Goal: Transaction & Acquisition: Book appointment/travel/reservation

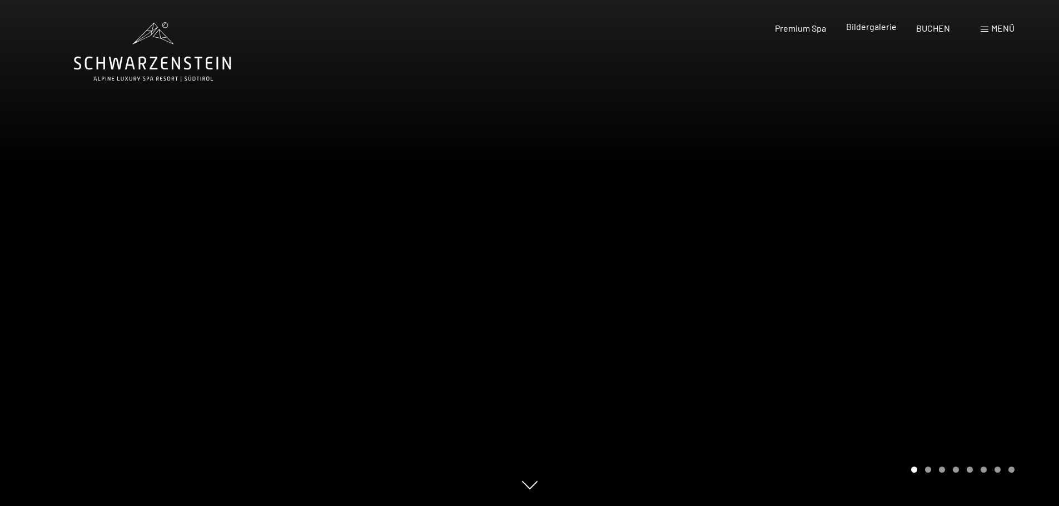
click at [886, 32] on div "Bildergalerie" at bounding box center [871, 27] width 51 height 12
click at [881, 26] on span "Bildergalerie" at bounding box center [871, 26] width 51 height 11
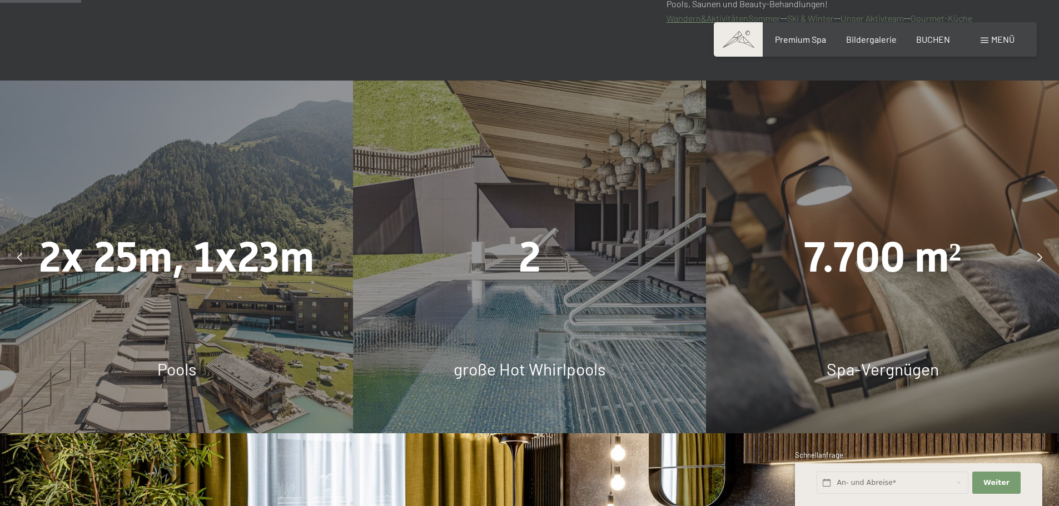
scroll to position [611, 0]
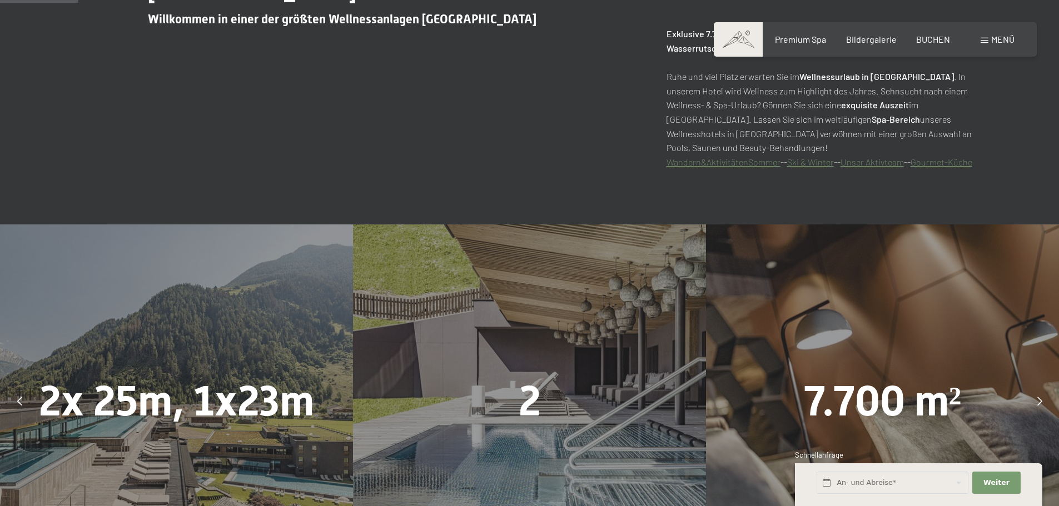
click at [1037, 404] on icon at bounding box center [1039, 401] width 5 height 9
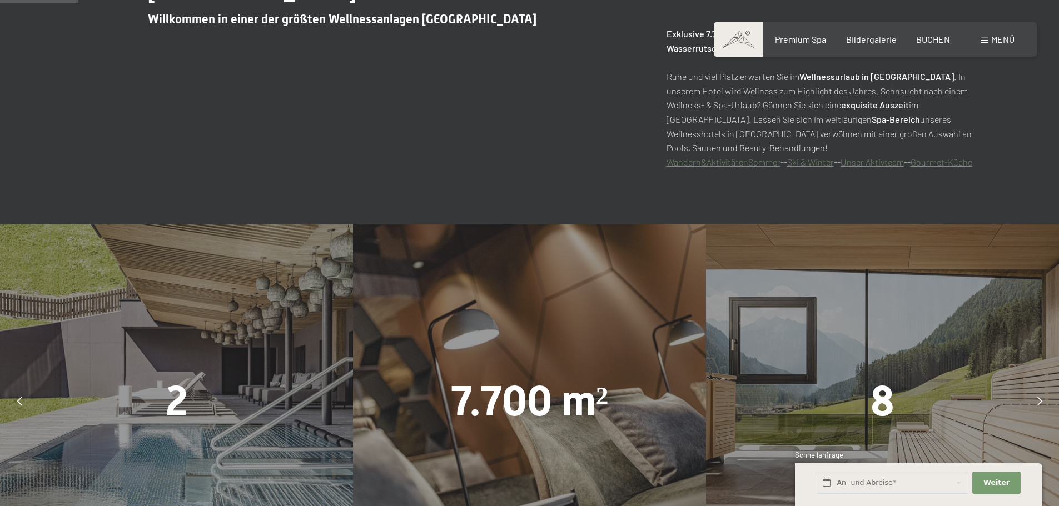
click at [1037, 404] on icon at bounding box center [1039, 401] width 5 height 9
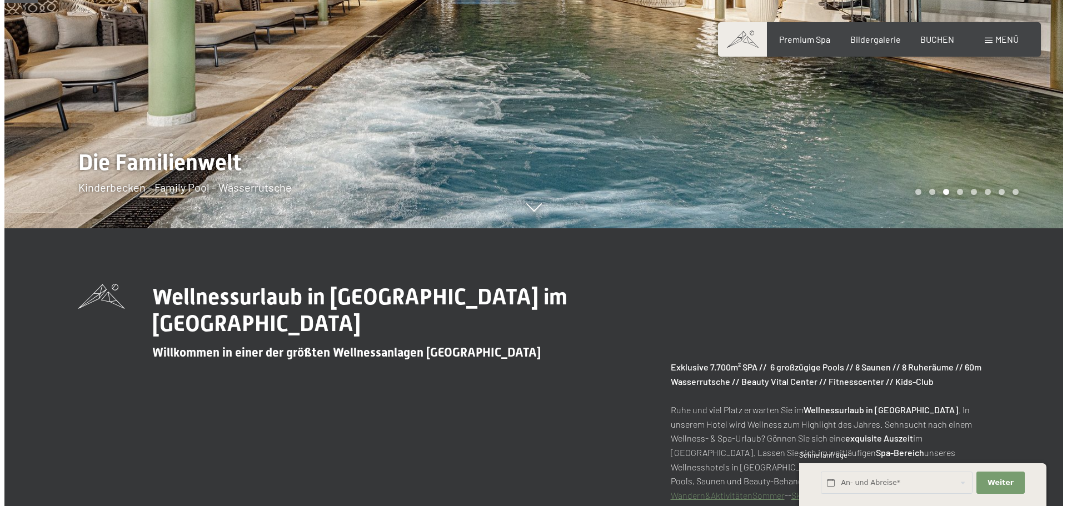
scroll to position [0, 0]
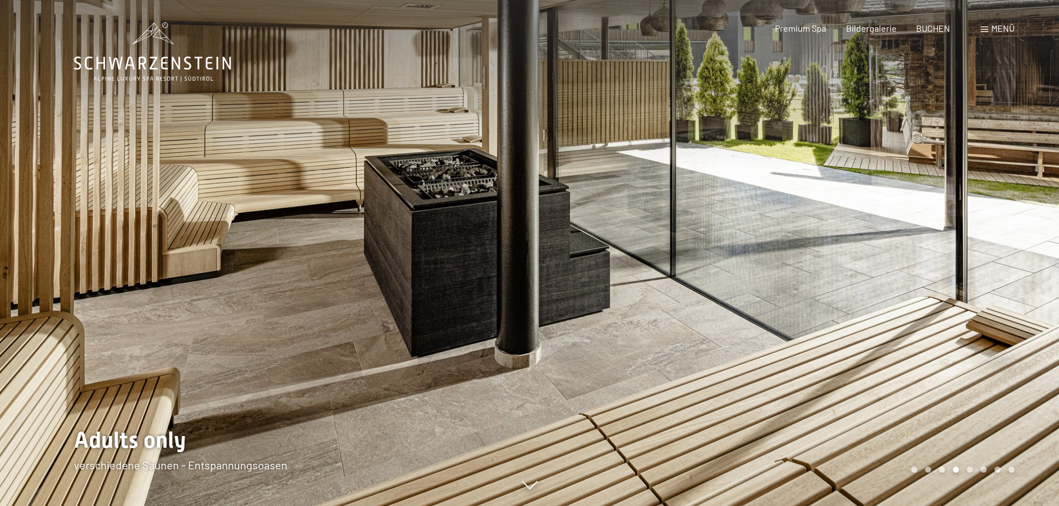
click at [877, 266] on div at bounding box center [795, 253] width 530 height 506
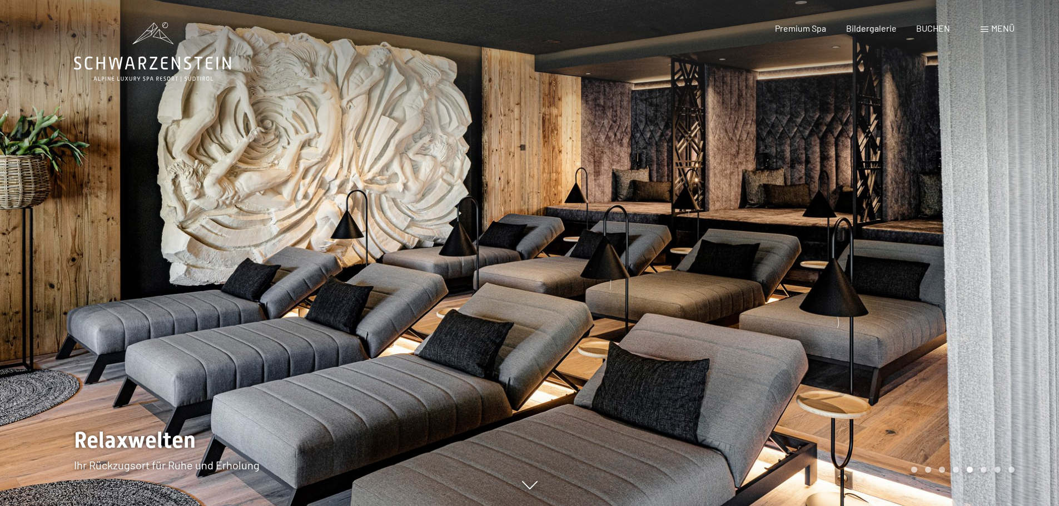
click at [989, 31] on div "Menü" at bounding box center [997, 28] width 34 height 12
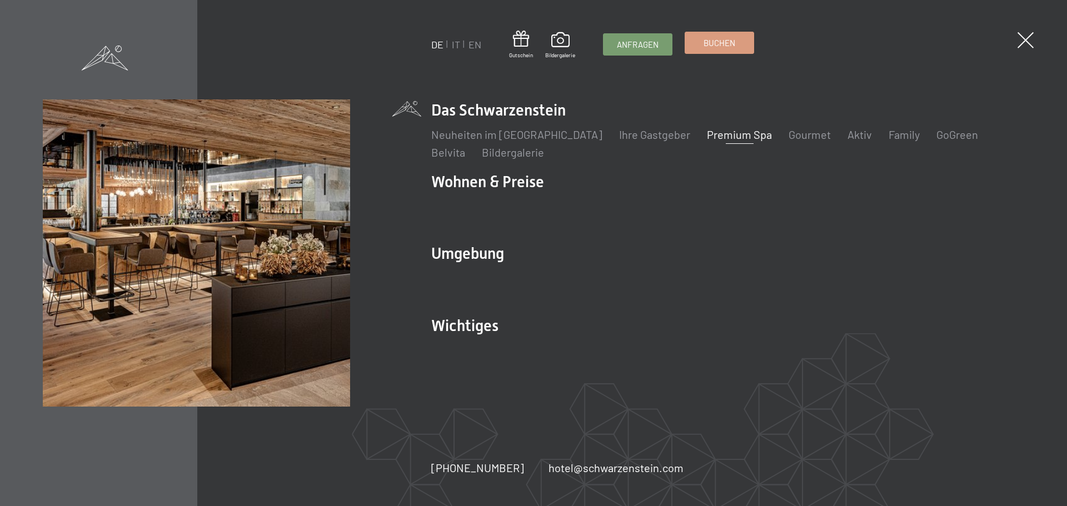
click at [718, 46] on span "Buchen" at bounding box center [719, 43] width 32 height 12
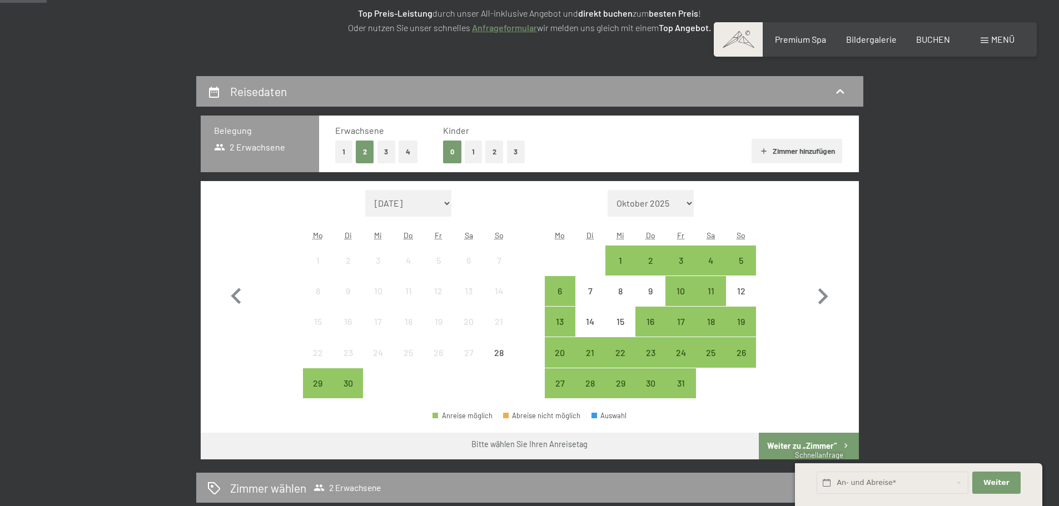
scroll to position [167, 0]
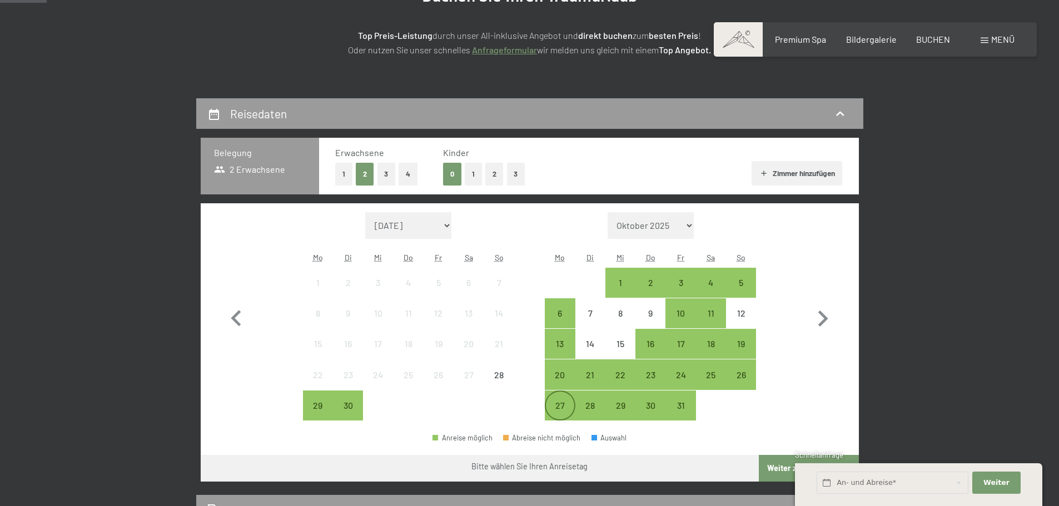
click at [562, 404] on div "27" at bounding box center [560, 415] width 28 height 28
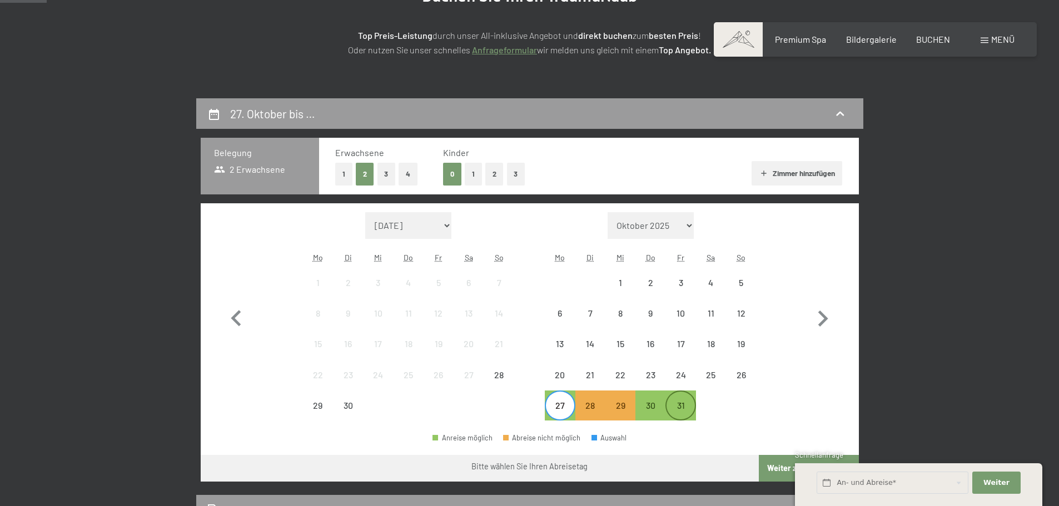
click at [690, 404] on div "31" at bounding box center [680, 415] width 28 height 28
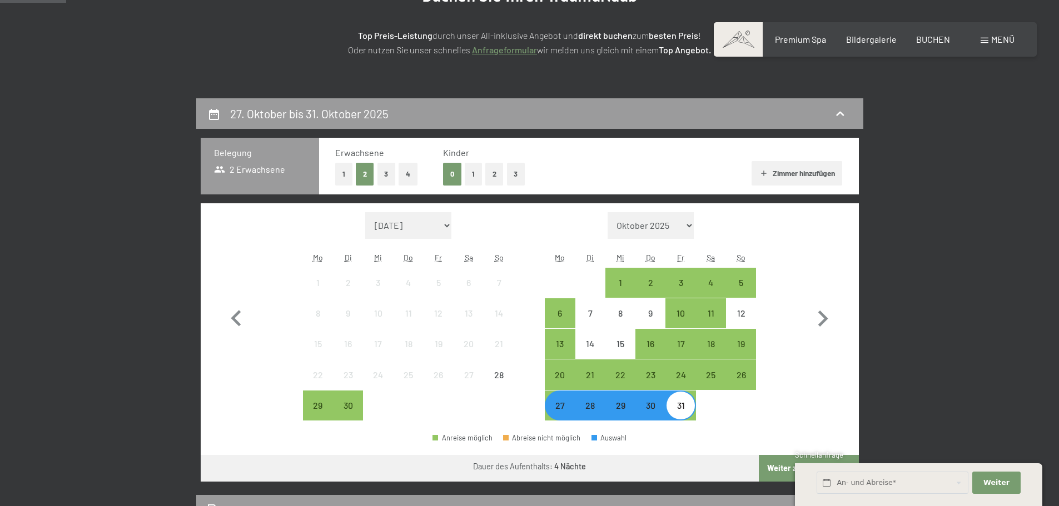
scroll to position [389, 0]
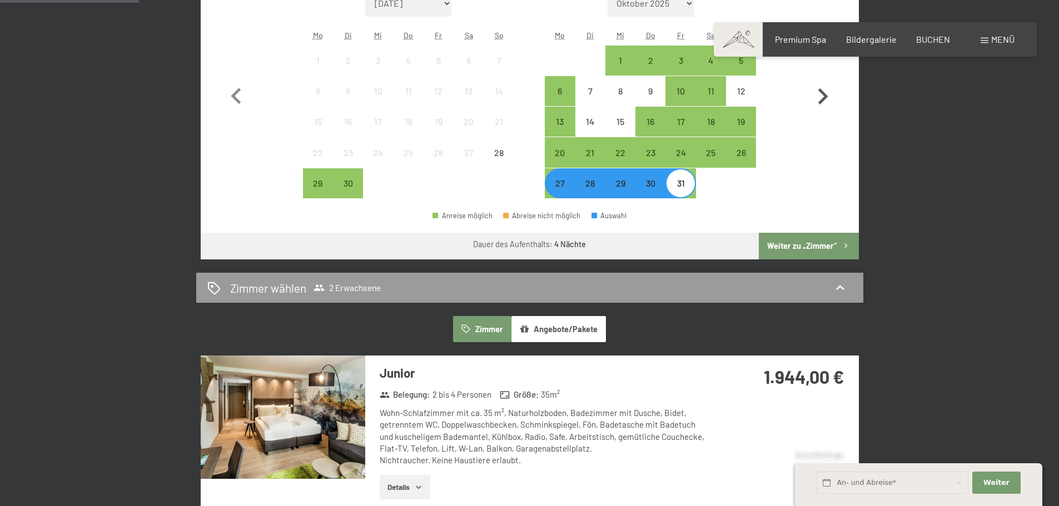
click at [821, 97] on icon "button" at bounding box center [822, 97] width 32 height 32
select select "2025-10-01"
select select "2025-11-01"
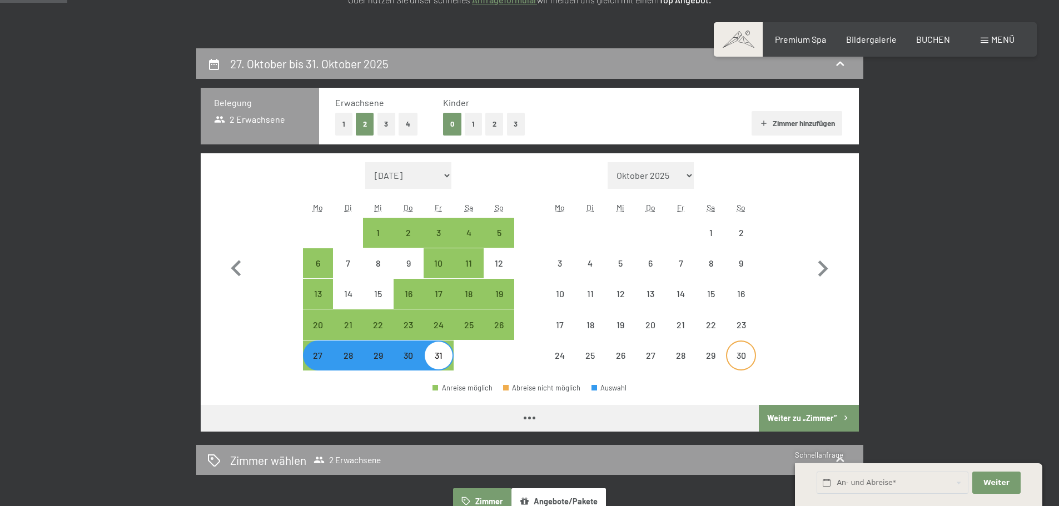
scroll to position [222, 0]
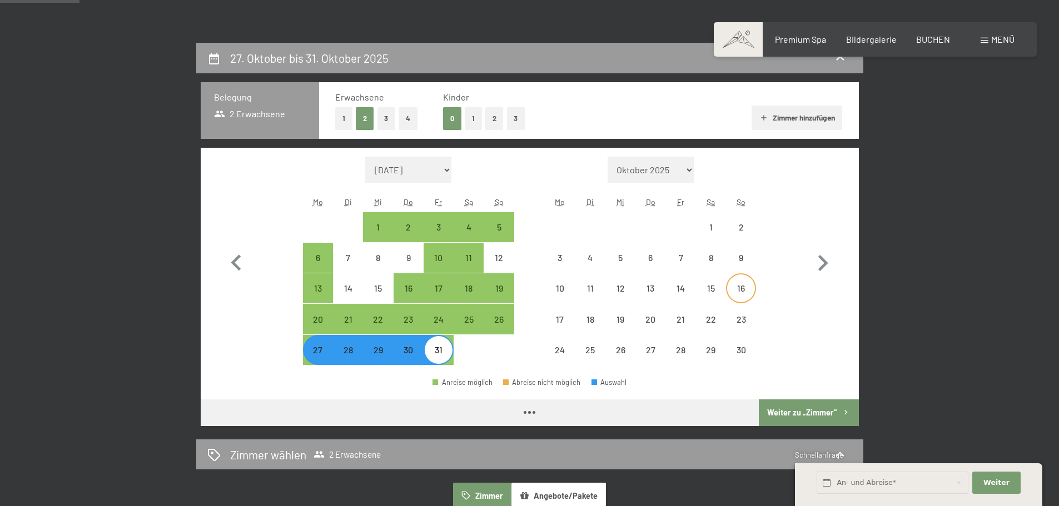
select select "2025-10-01"
select select "2025-11-01"
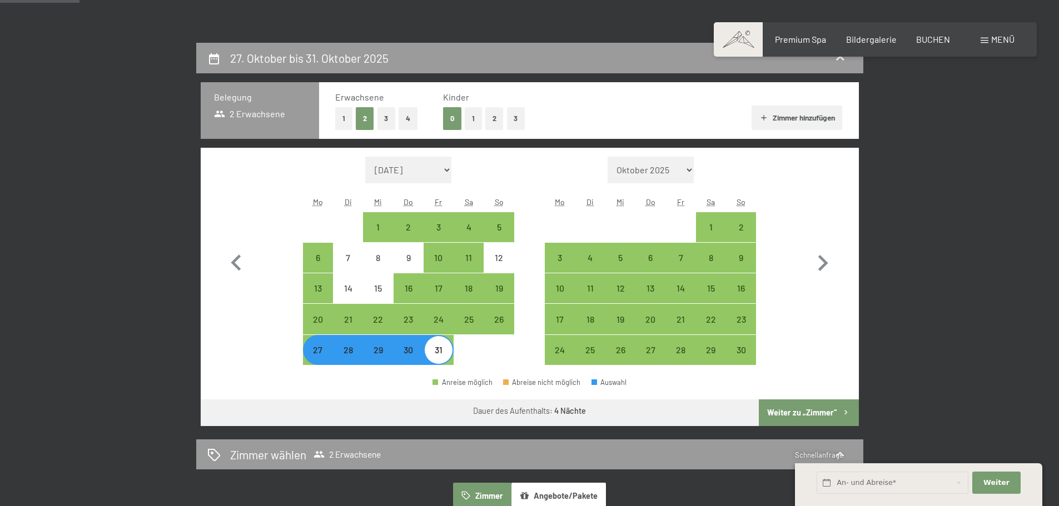
click at [463, 119] on div "0 1 2 3" at bounding box center [484, 118] width 82 height 23
click at [475, 121] on button "1" at bounding box center [473, 118] width 17 height 23
select select "2025-10-01"
select select "2025-11-01"
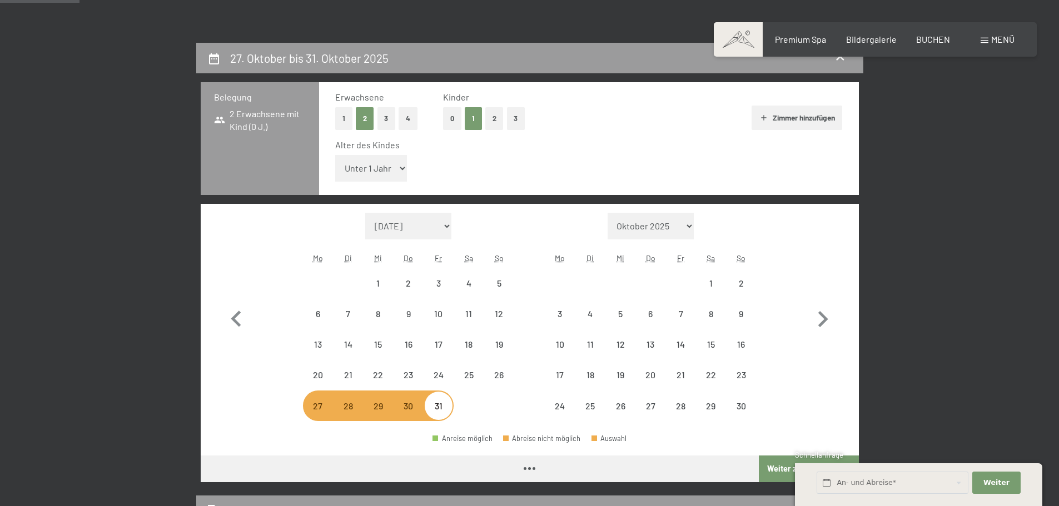
click at [378, 171] on select "Unter 1 Jahr 1 Jahr 2 Jahre 3 Jahre 4 Jahre 5 Jahre 6 Jahre 7 Jahre 8 Jahre 9 J…" at bounding box center [371, 168] width 72 height 27
select select "2025-10-01"
select select "2025-11-01"
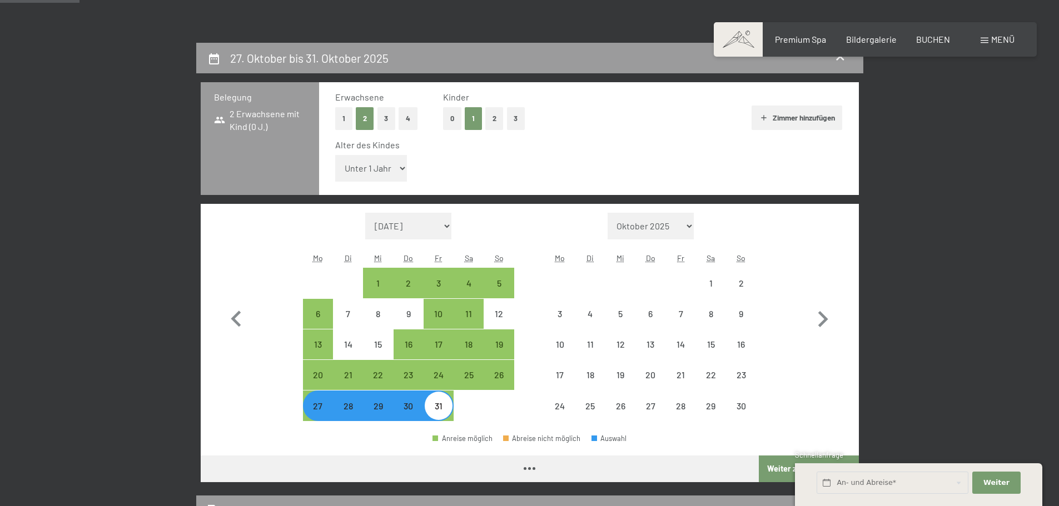
select select "2025-10-01"
select select "2025-11-01"
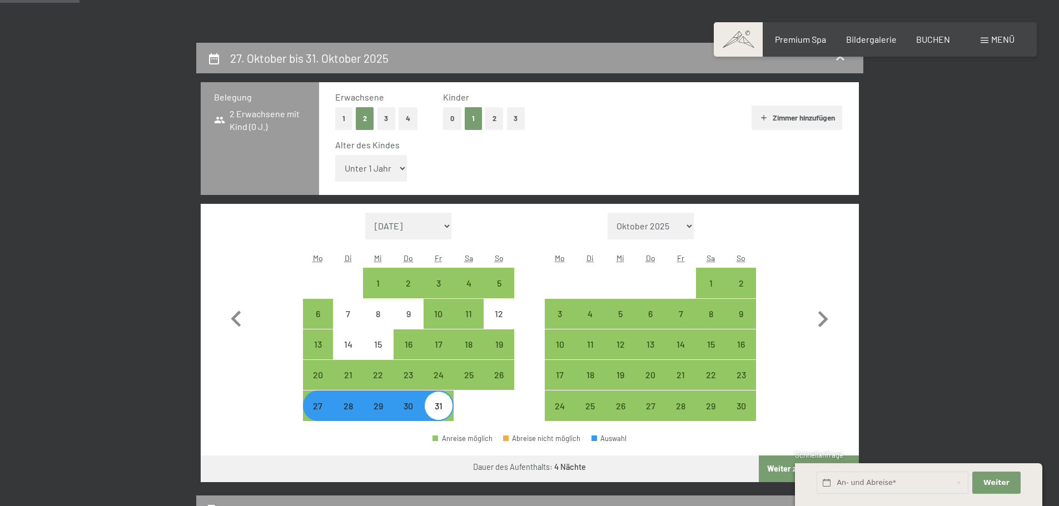
select select "11"
click at [335, 155] on select "Unter 1 Jahr 1 Jahr 2 Jahre 3 Jahre 4 Jahre 5 Jahre 6 Jahre 7 Jahre 8 Jahre 9 J…" at bounding box center [371, 168] width 72 height 27
select select "2025-10-01"
select select "2025-11-01"
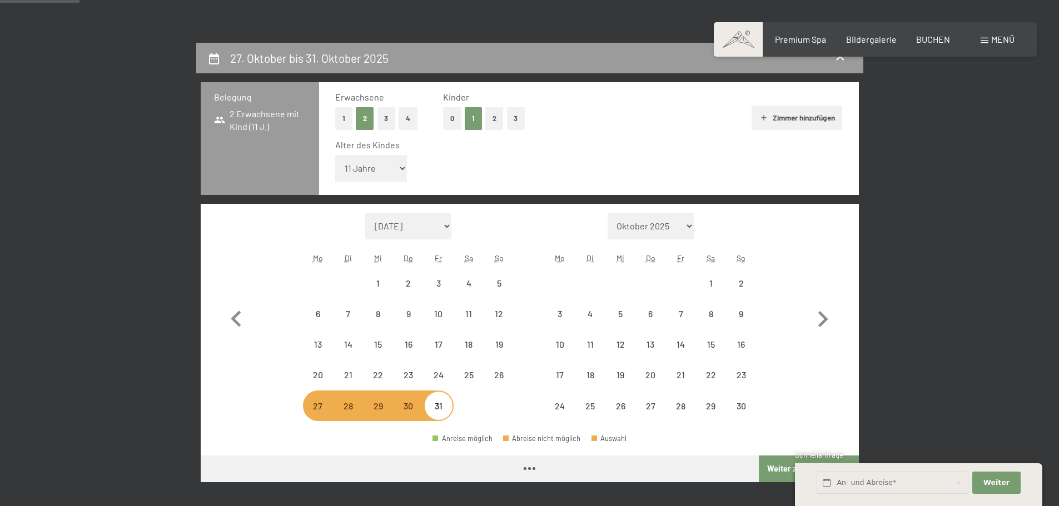
select select "2025-10-01"
select select "2025-11-01"
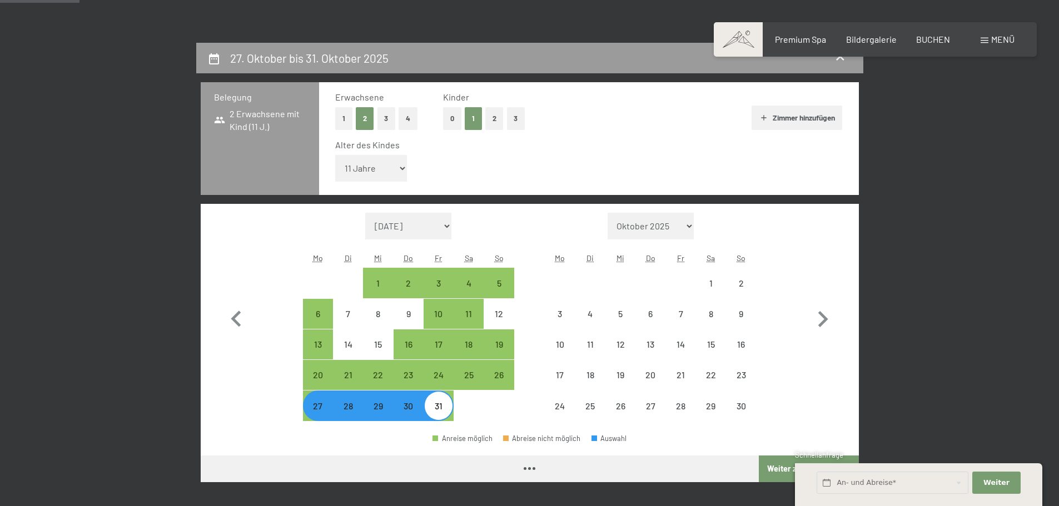
select select "2025-10-01"
select select "2025-11-01"
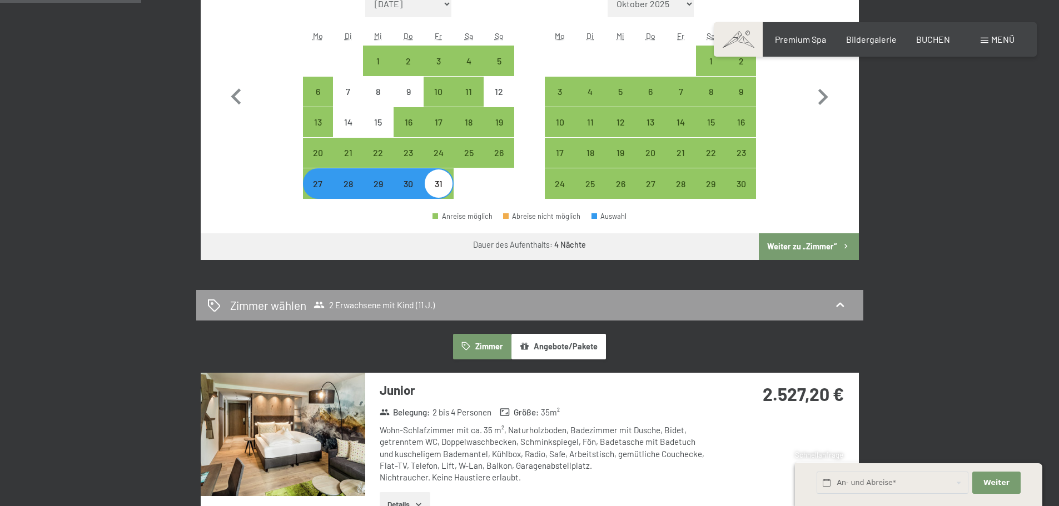
click at [805, 253] on button "Weiter zu „Zimmer“" at bounding box center [807, 246] width 99 height 27
select select "2025-10-01"
select select "2025-11-01"
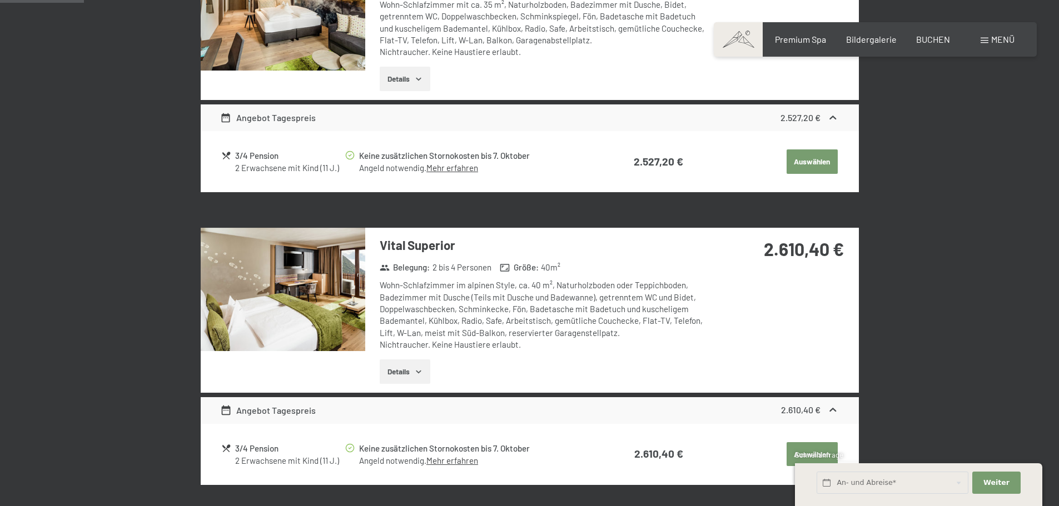
scroll to position [265, 0]
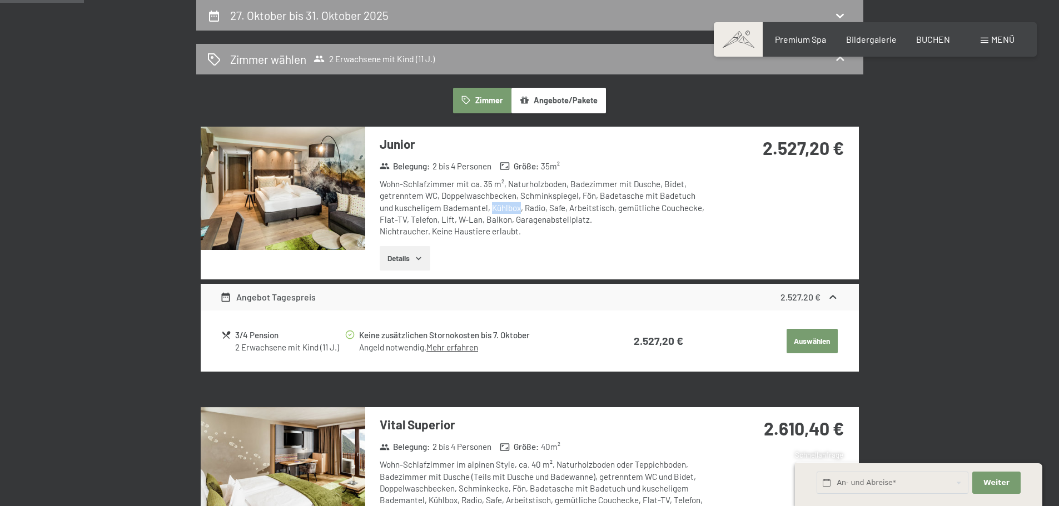
drag, startPoint x: 476, startPoint y: 208, endPoint x: 504, endPoint y: 212, distance: 28.1
click at [504, 212] on div "Wohn-Schlafzimmer mit ca. 35 m², Naturholzboden, Badezimmer mit Dusche, Bidet, …" at bounding box center [545, 207] width 331 height 59
click at [332, 213] on img at bounding box center [283, 188] width 164 height 123
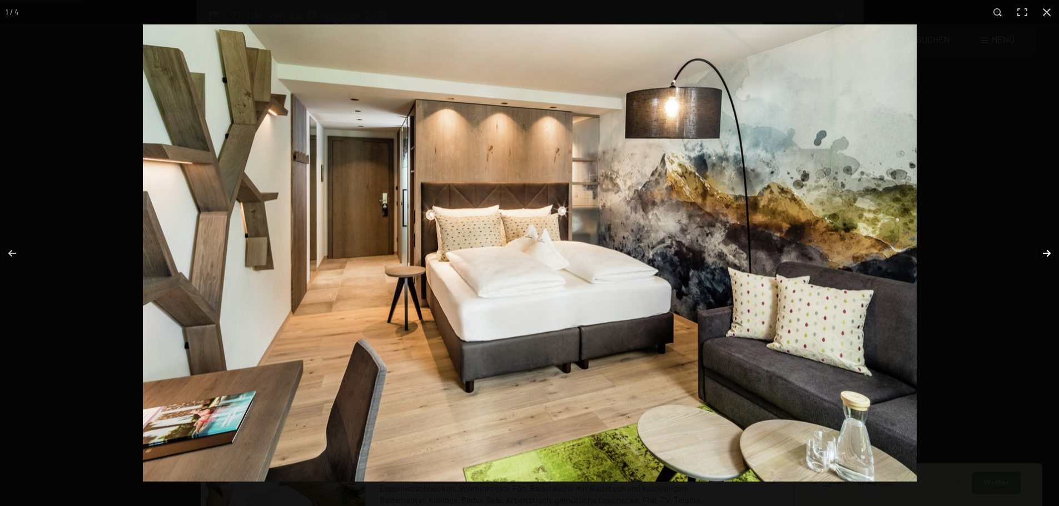
click at [1050, 255] on button "button" at bounding box center [1039, 254] width 39 height 56
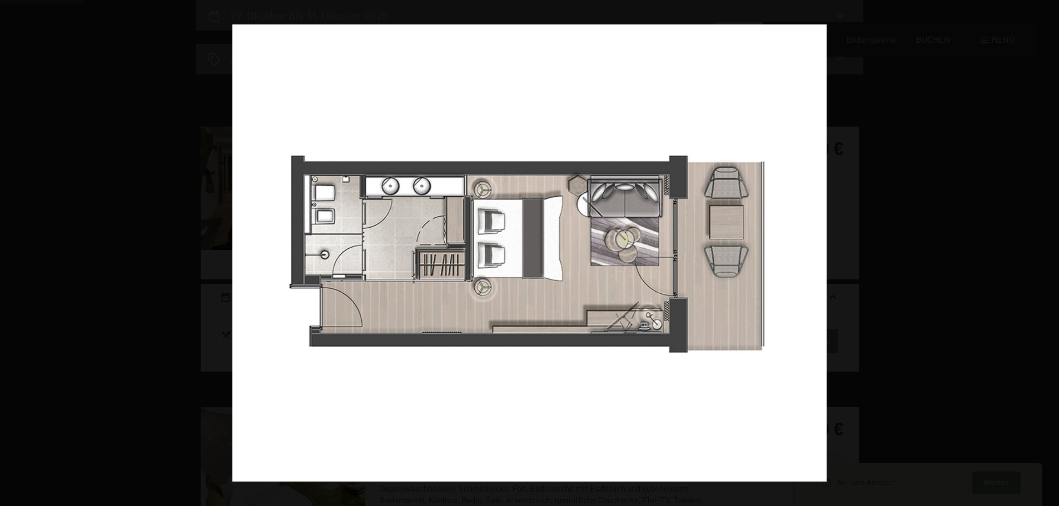
click at [1050, 255] on button "button" at bounding box center [1039, 254] width 39 height 56
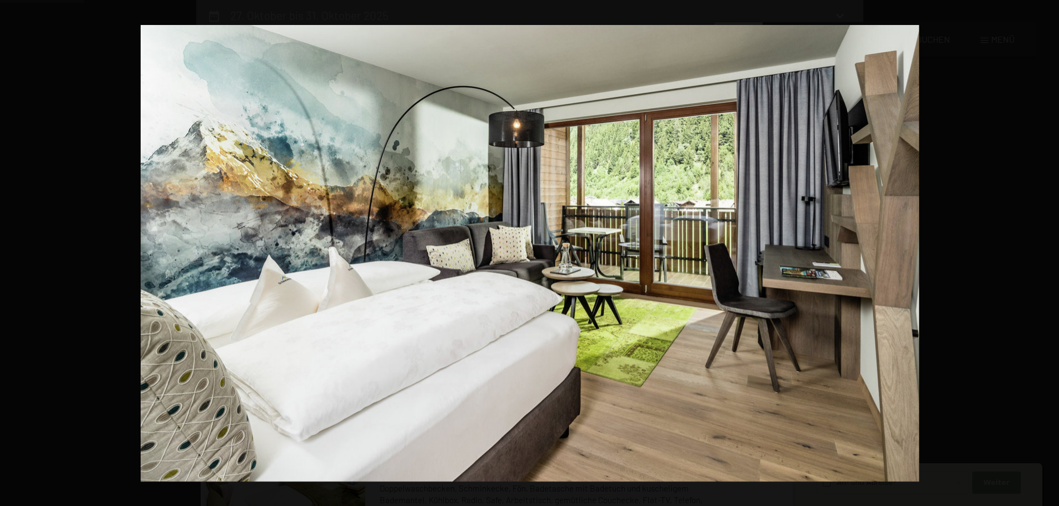
click at [1050, 255] on button "button" at bounding box center [1039, 254] width 39 height 56
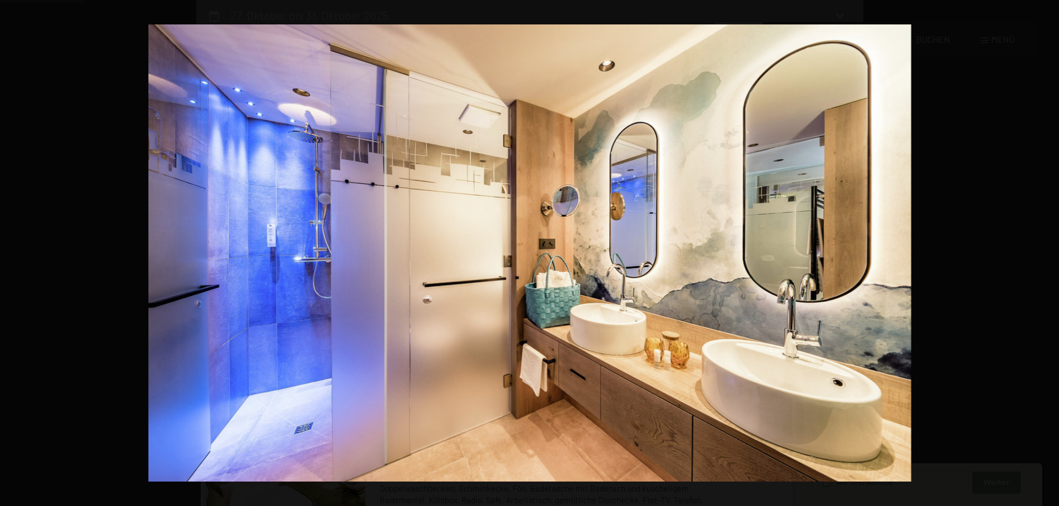
click at [1050, 255] on button "button" at bounding box center [1039, 254] width 39 height 56
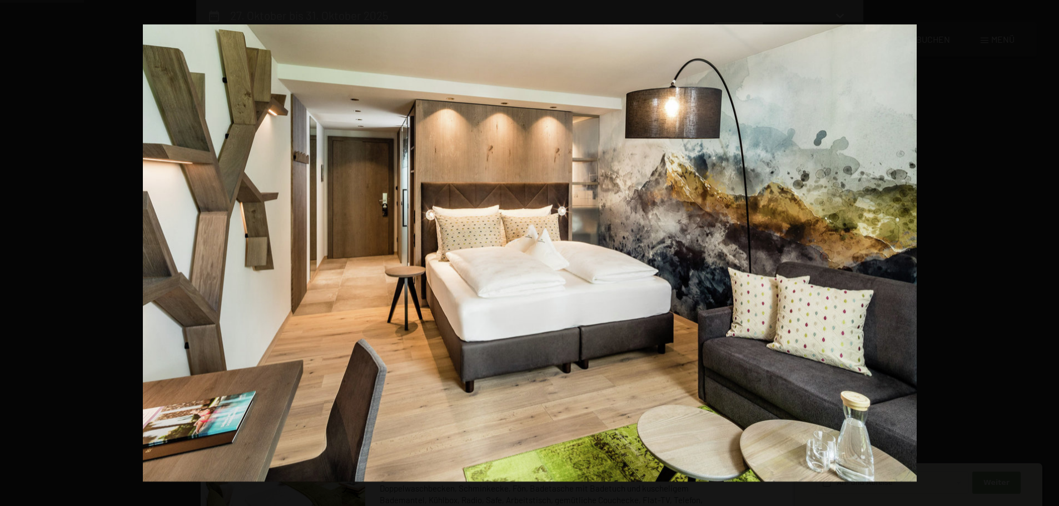
click at [1050, 255] on button "button" at bounding box center [1039, 254] width 39 height 56
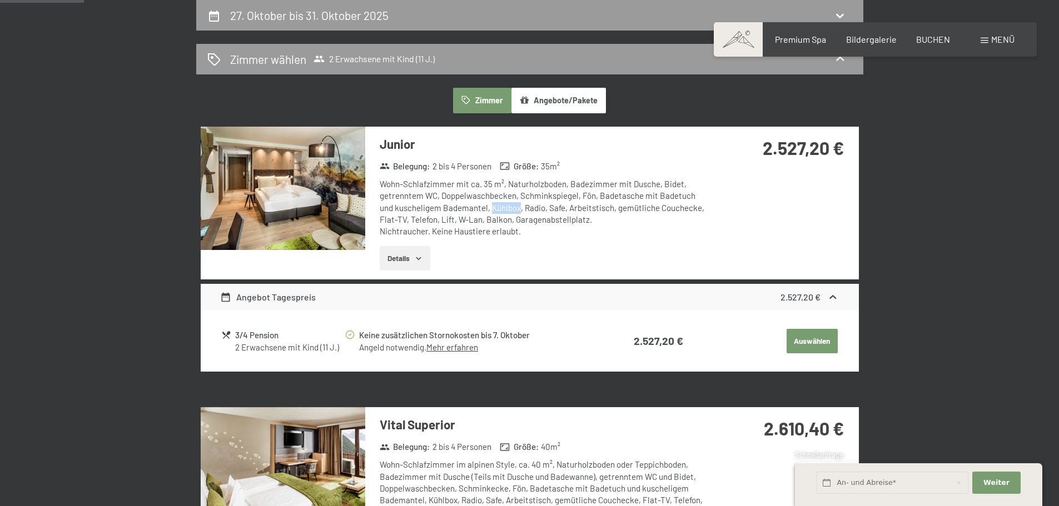
click at [0, 0] on button "button" at bounding box center [0, 0] width 0 height 0
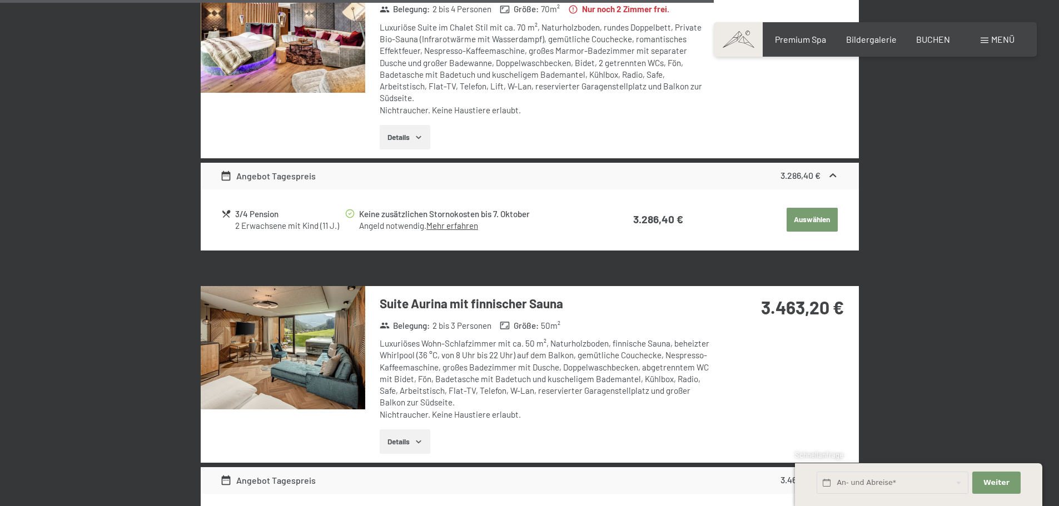
scroll to position [1821, 0]
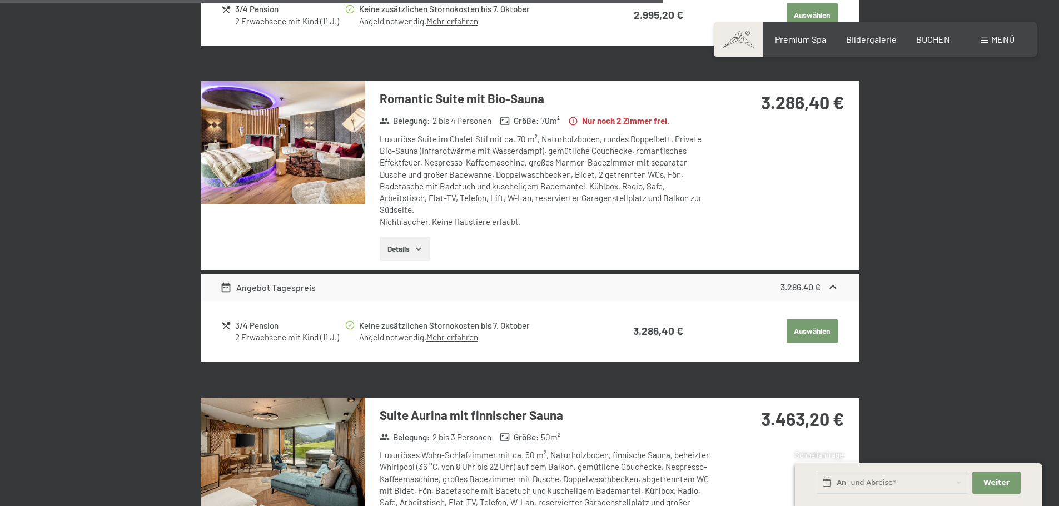
click at [245, 103] on img at bounding box center [283, 142] width 164 height 123
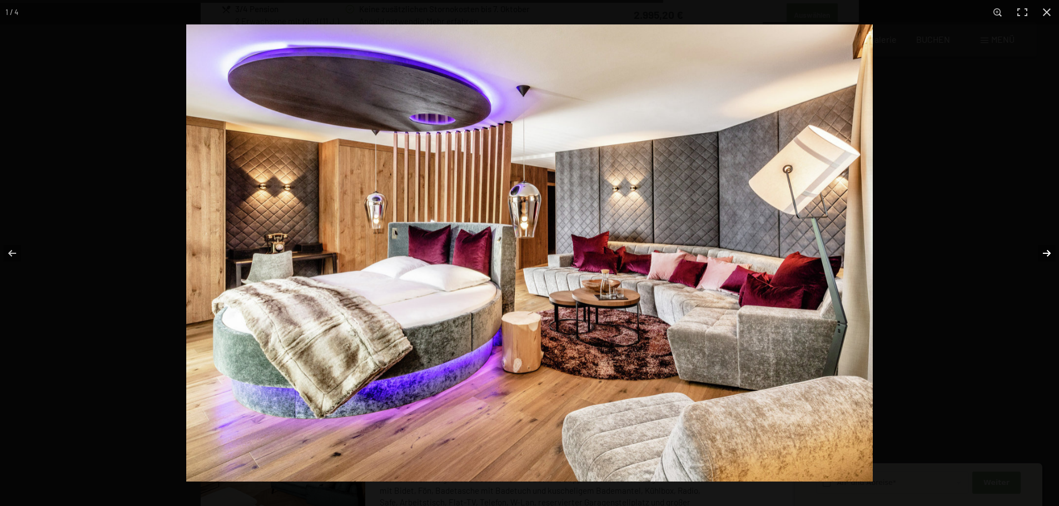
click at [1042, 255] on button "button" at bounding box center [1039, 254] width 39 height 56
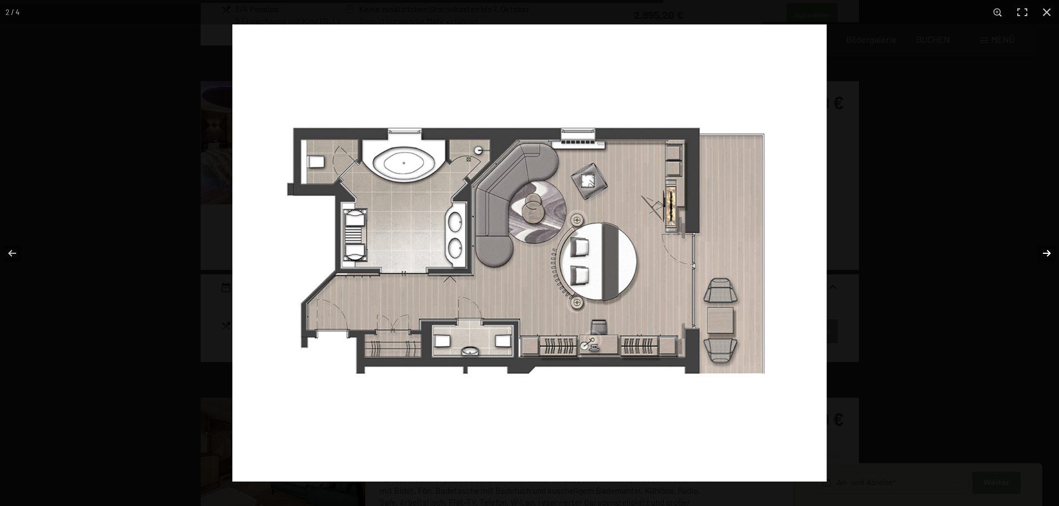
click at [1042, 255] on button "button" at bounding box center [1039, 254] width 39 height 56
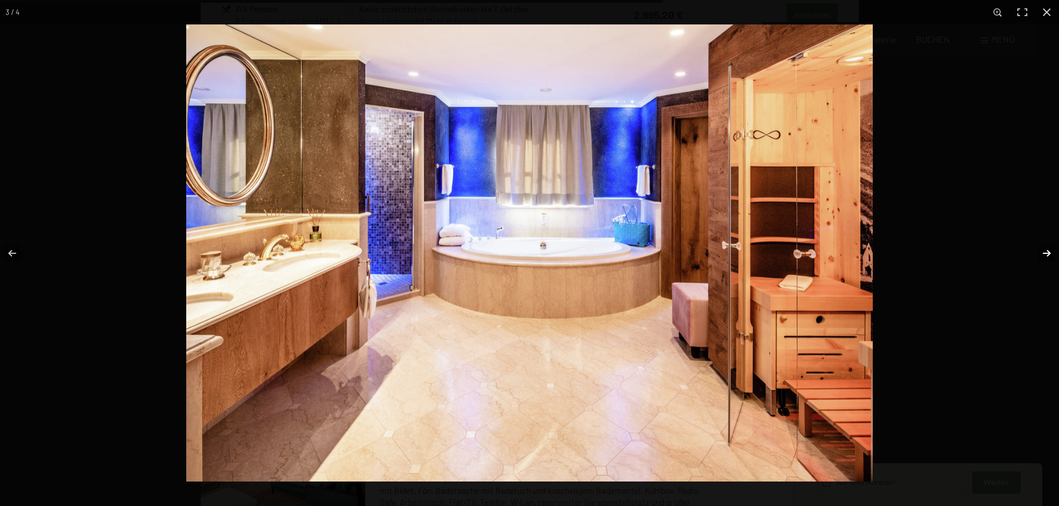
click at [1042, 255] on button "button" at bounding box center [1039, 254] width 39 height 56
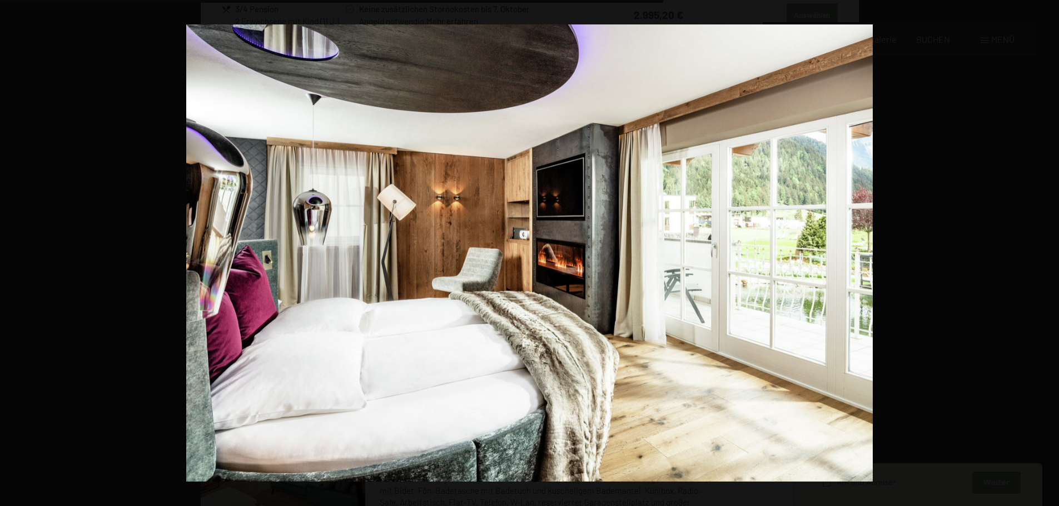
click at [1042, 255] on button "button" at bounding box center [1039, 254] width 39 height 56
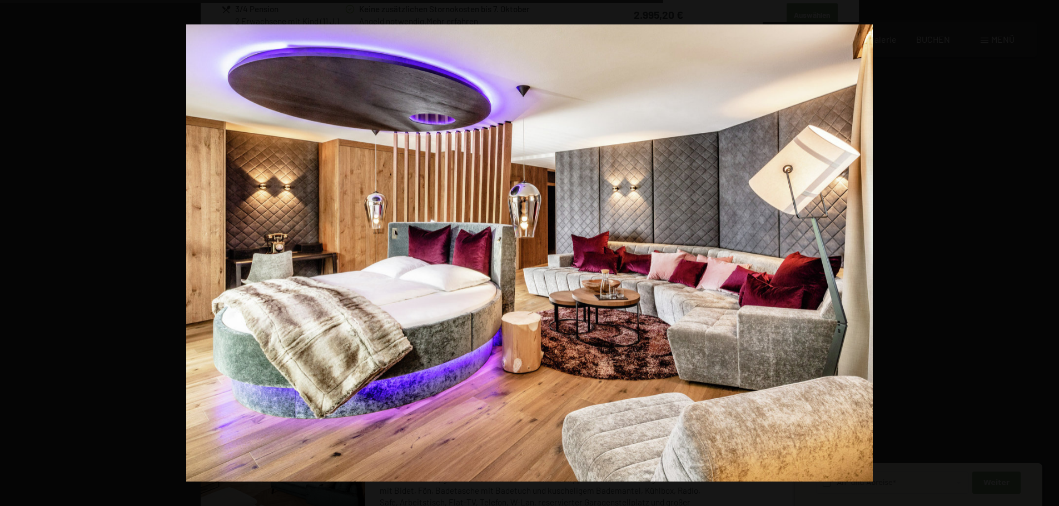
click at [1042, 255] on button "button" at bounding box center [1039, 254] width 39 height 56
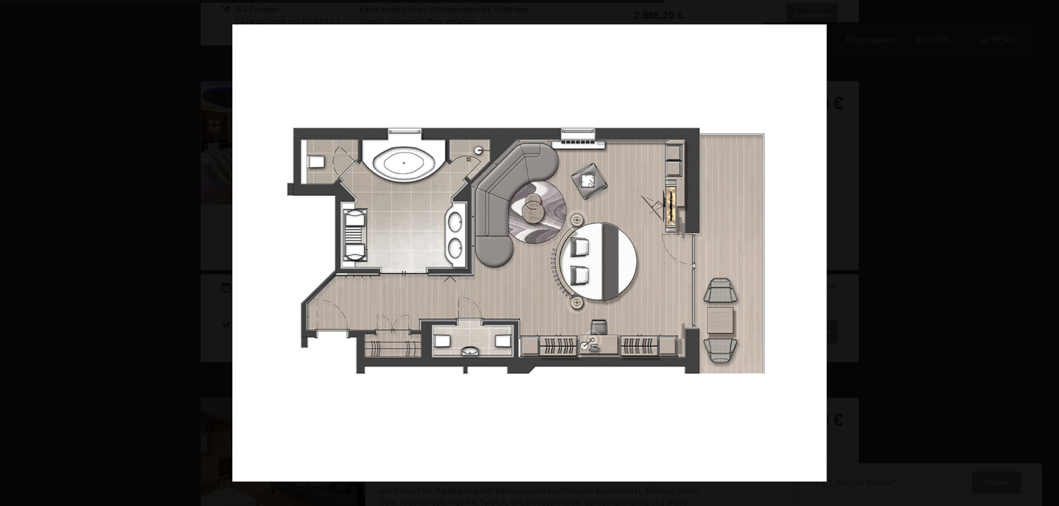
click at [1042, 255] on button "button" at bounding box center [1039, 254] width 39 height 56
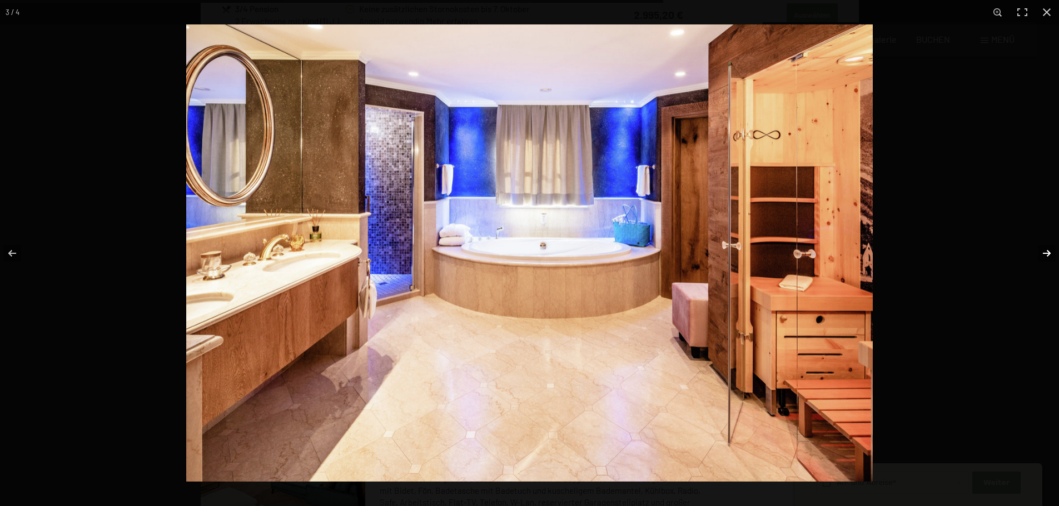
click at [1046, 257] on button "button" at bounding box center [1039, 254] width 39 height 56
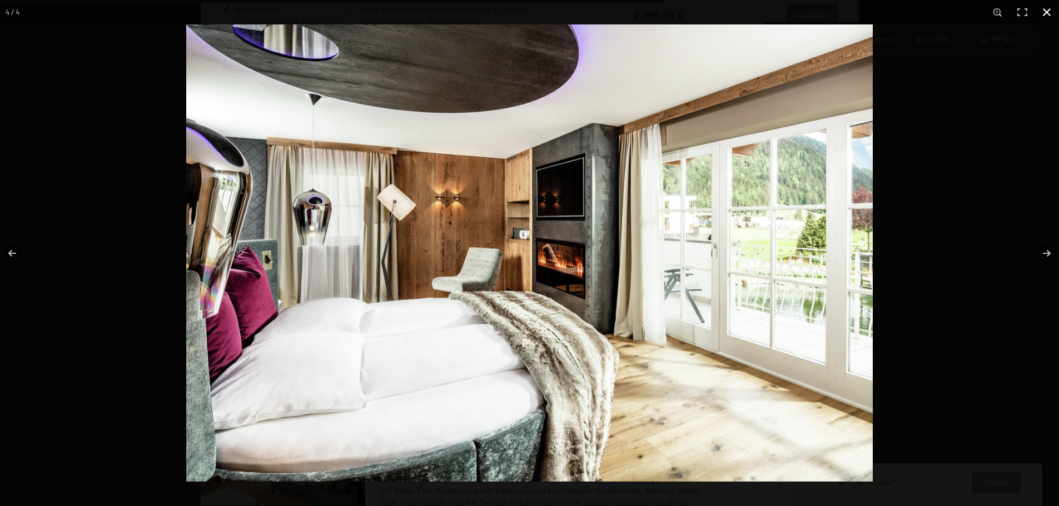
click at [1050, 8] on button "button" at bounding box center [1046, 12] width 24 height 24
